Goal: Information Seeking & Learning: Find specific fact

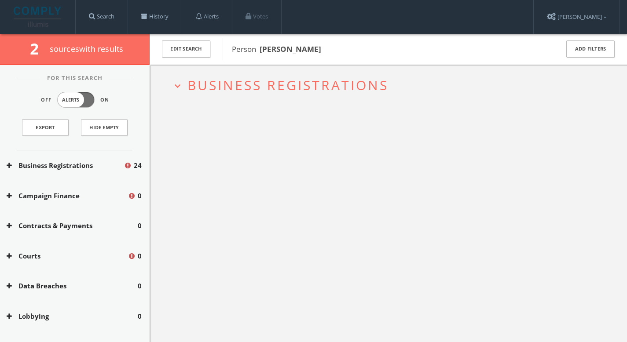
click at [73, 155] on div "Business Registrations 24" at bounding box center [75, 166] width 150 height 30
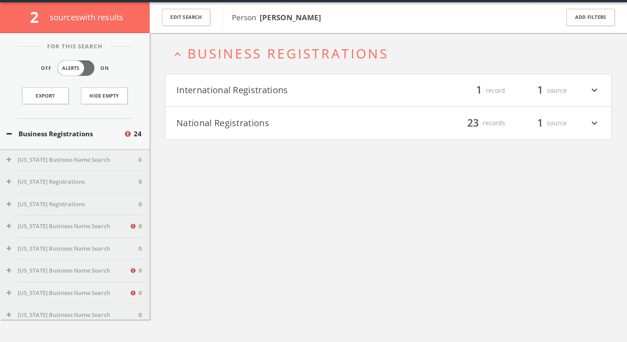
click at [172, 132] on h4 "National Registrations filter_list 23 records 1 source expand_more" at bounding box center [388, 123] width 446 height 33
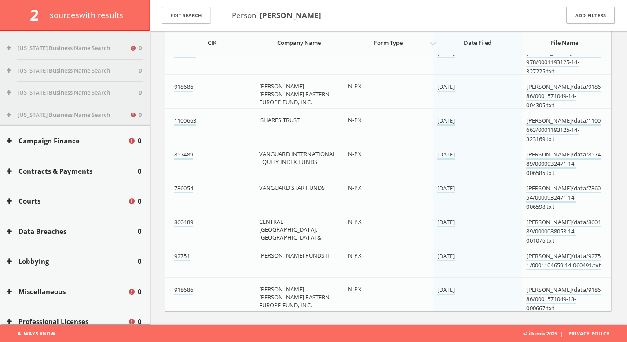
scroll to position [1075, 0]
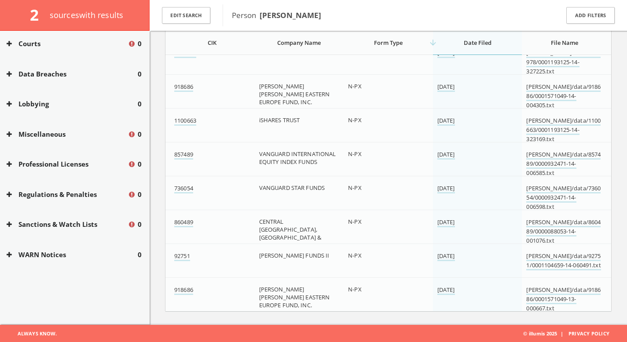
click at [65, 228] on button "Sanctions & Watch Lists" at bounding box center [67, 225] width 121 height 10
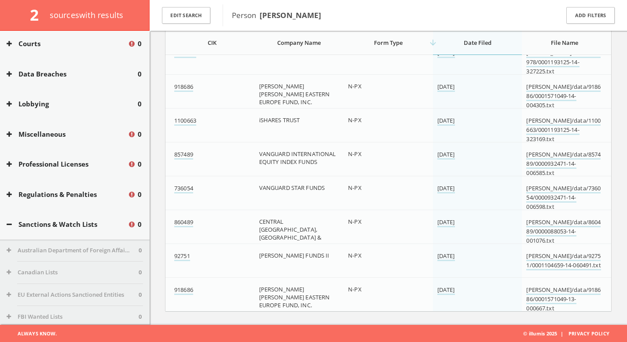
click at [62, 198] on button "Regulations & Penalties" at bounding box center [67, 195] width 121 height 10
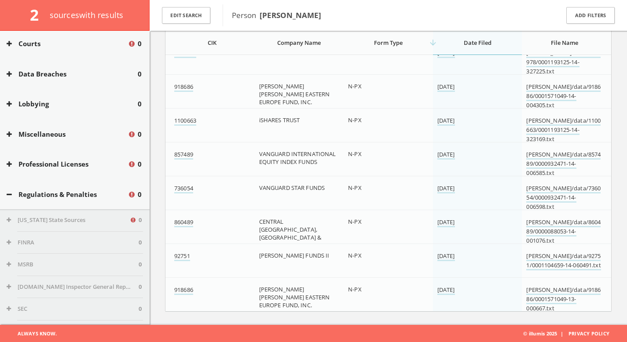
click at [55, 169] on div "Professional Licenses 0" at bounding box center [75, 164] width 150 height 30
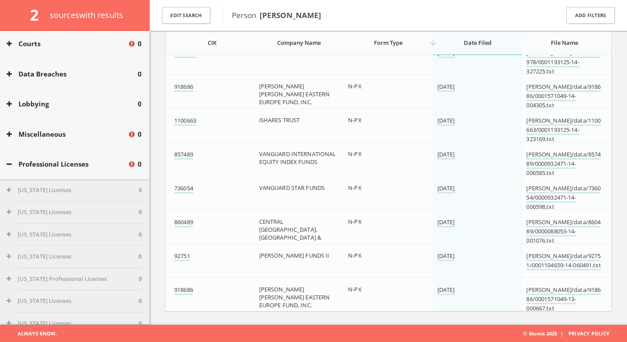
click at [51, 140] on div "Miscellaneous 0" at bounding box center [75, 134] width 150 height 30
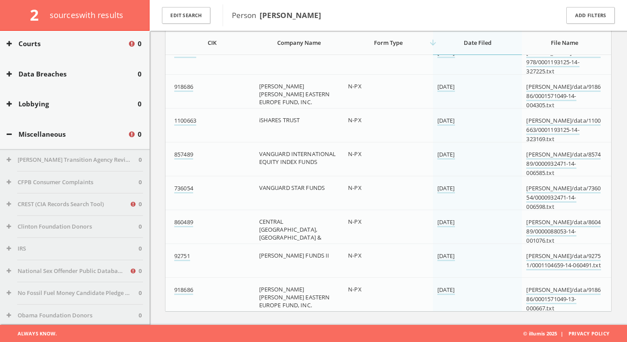
click at [46, 108] on button "Lobbying" at bounding box center [72, 104] width 131 height 10
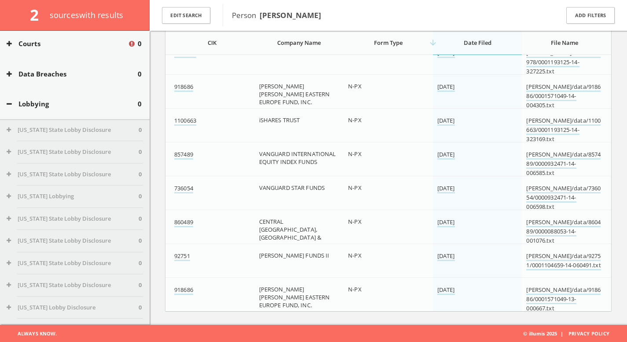
click at [62, 68] on div "Data Breaches 0" at bounding box center [75, 74] width 150 height 30
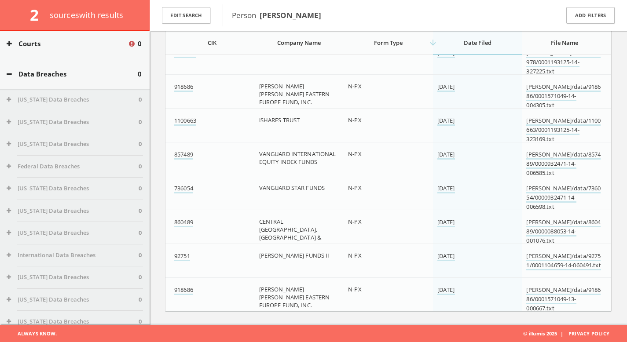
click at [59, 44] on button "Courts" at bounding box center [67, 44] width 121 height 10
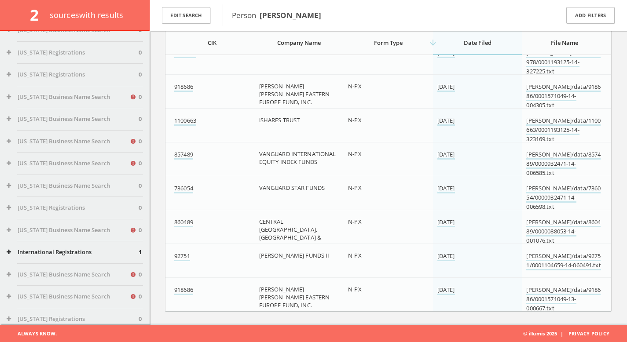
scroll to position [358, 0]
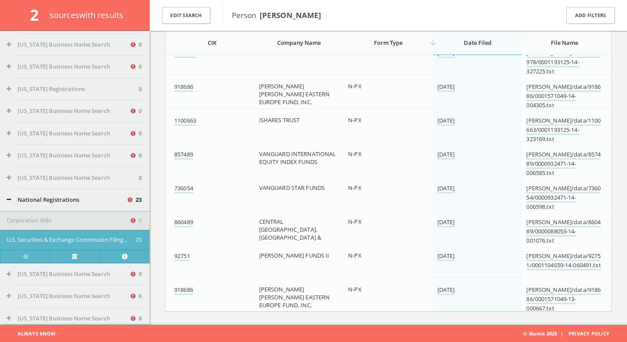
click at [67, 199] on button "National Registrations" at bounding box center [67, 200] width 120 height 9
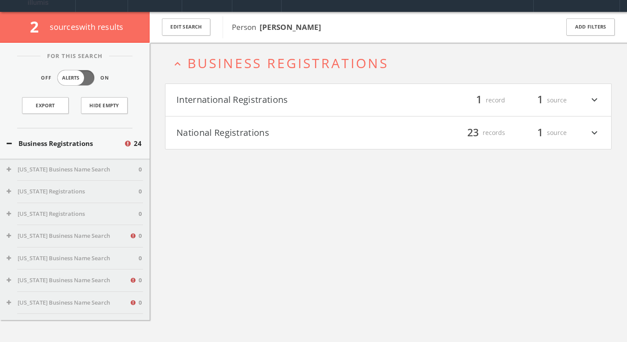
scroll to position [0, 0]
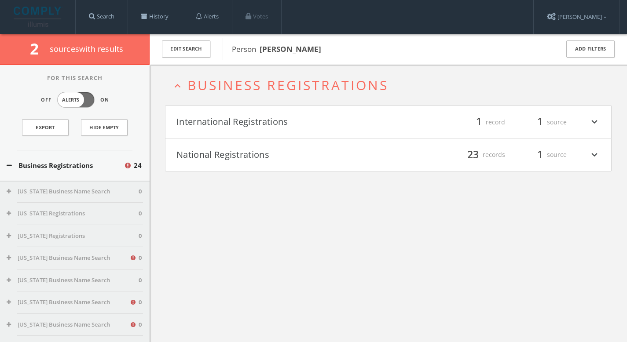
click at [101, 170] on div "Business Registrations 24" at bounding box center [75, 166] width 150 height 30
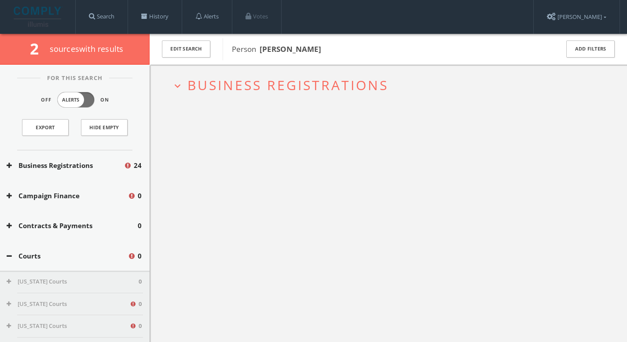
click at [93, 193] on button "Campaign Finance" at bounding box center [67, 196] width 121 height 10
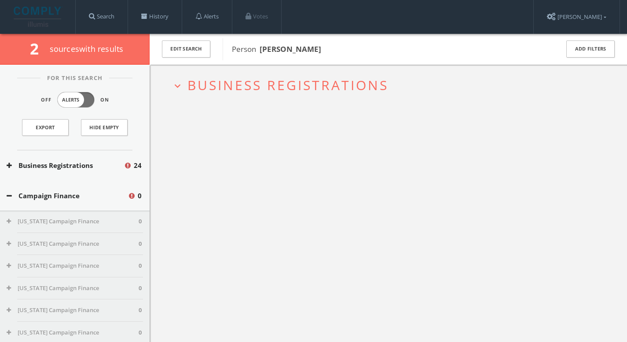
click at [95, 162] on button "Business Registrations" at bounding box center [65, 166] width 117 height 10
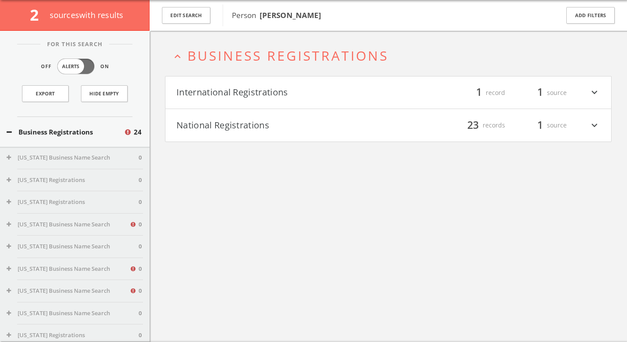
click at [252, 123] on button "National Registrations" at bounding box center [282, 125] width 212 height 15
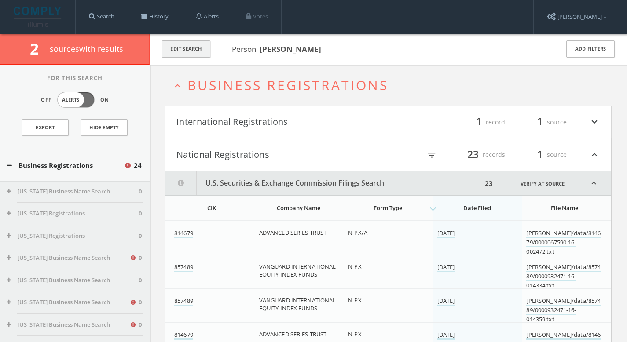
click at [186, 53] on button "Edit Search" at bounding box center [186, 48] width 48 height 17
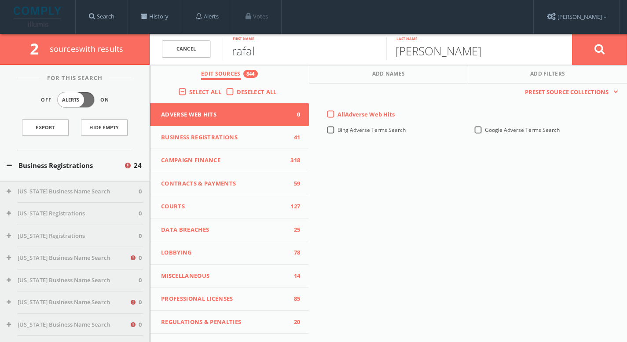
drag, startPoint x: 272, startPoint y: 51, endPoint x: 159, endPoint y: 46, distance: 112.8
click at [159, 46] on form "Cancel [PERSON_NAME] First name [PERSON_NAME] Last name Cancel" at bounding box center [389, 49] width 478 height 31
type input "b"
paste input "Konsorcjum Filantropijne"
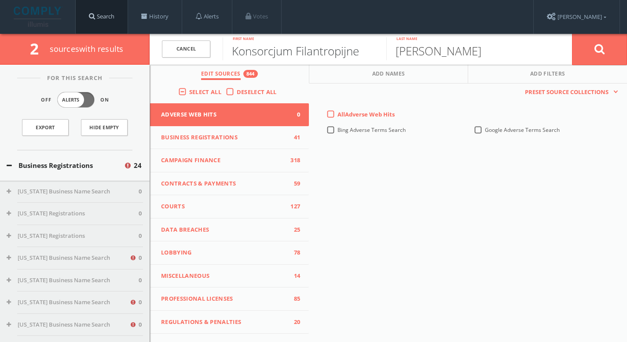
type input "Konsorcjum Filantropijne"
click at [103, 15] on link "Search" at bounding box center [102, 16] width 52 height 33
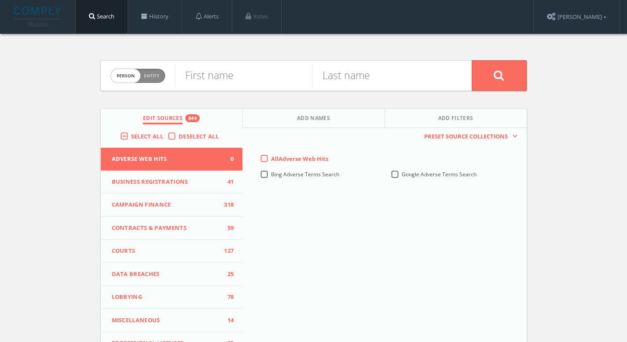
click at [159, 78] on span "Person Entity" at bounding box center [138, 76] width 54 height 14
checkbox input "true"
click at [220, 73] on input "text" at bounding box center [323, 75] width 297 height 23
paste input "Konsorcjum Filantropijne"
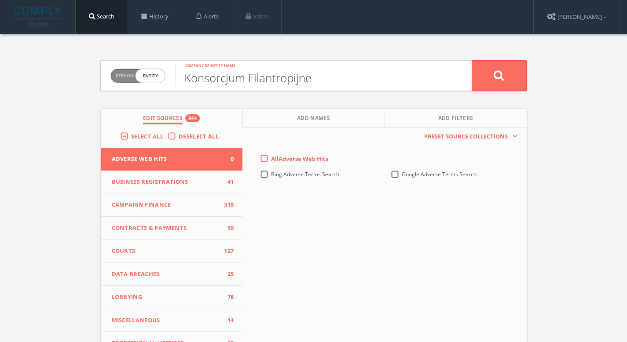
type input "Konsorcjum Filantropijne"
click at [500, 82] on button at bounding box center [499, 75] width 55 height 31
